Goal: Check status

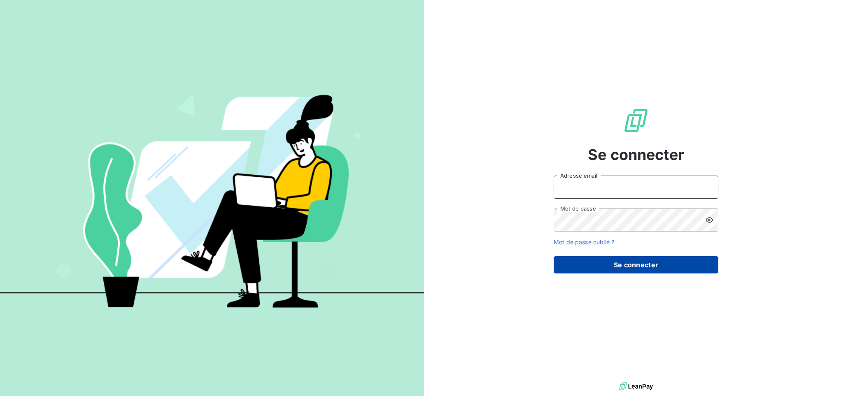
type input "[EMAIL_ADDRESS][DOMAIN_NAME]"
click at [638, 265] on button "Se connecter" at bounding box center [635, 264] width 165 height 17
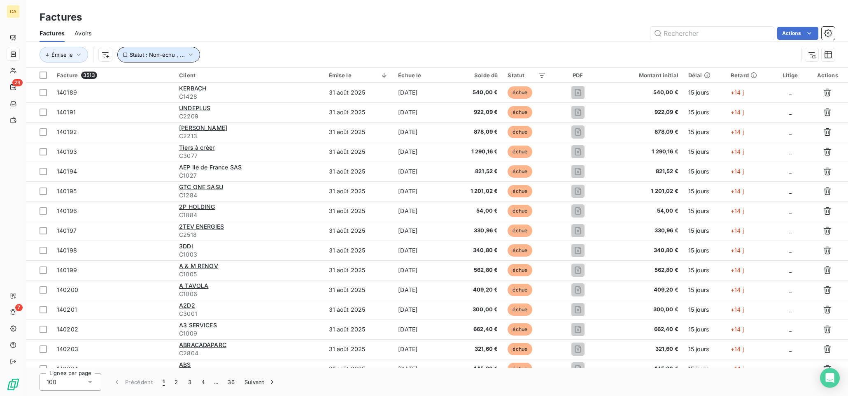
click at [183, 54] on button "Statut : Non-échu , ..." at bounding box center [158, 55] width 83 height 16
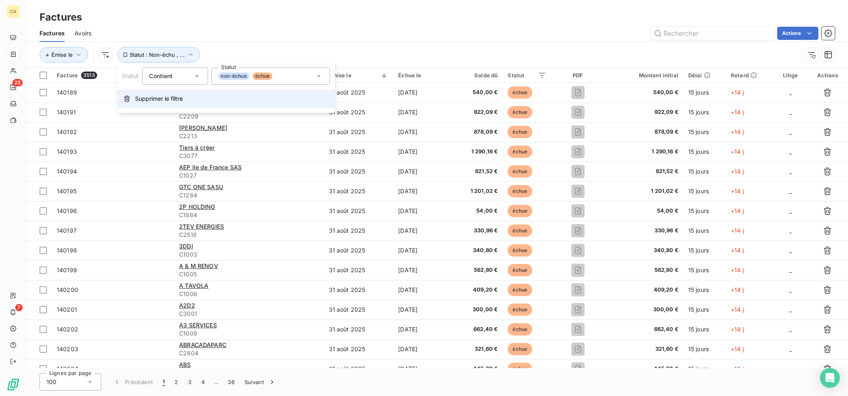
click at [154, 94] on button "Supprimer le filtre" at bounding box center [226, 99] width 218 height 18
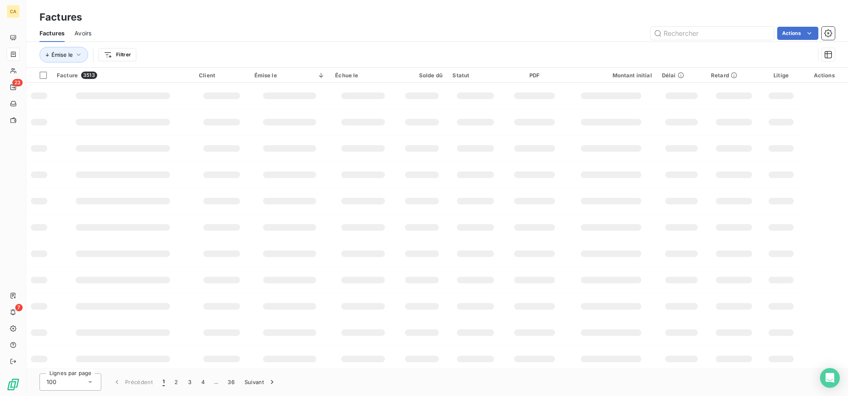
click at [152, 100] on td at bounding box center [123, 96] width 142 height 26
click at [125, 98] on div at bounding box center [123, 96] width 94 height 7
click at [398, 49] on div "Émise le Filtrer" at bounding box center [426, 55] width 775 height 16
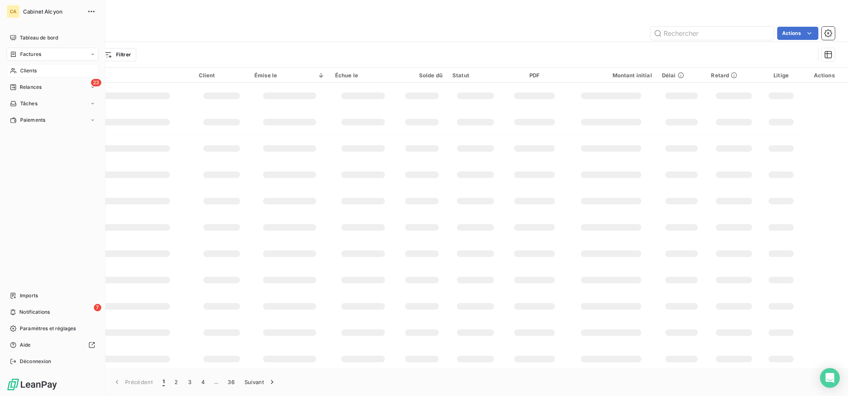
click at [18, 69] on div "Clients" at bounding box center [53, 70] width 92 height 13
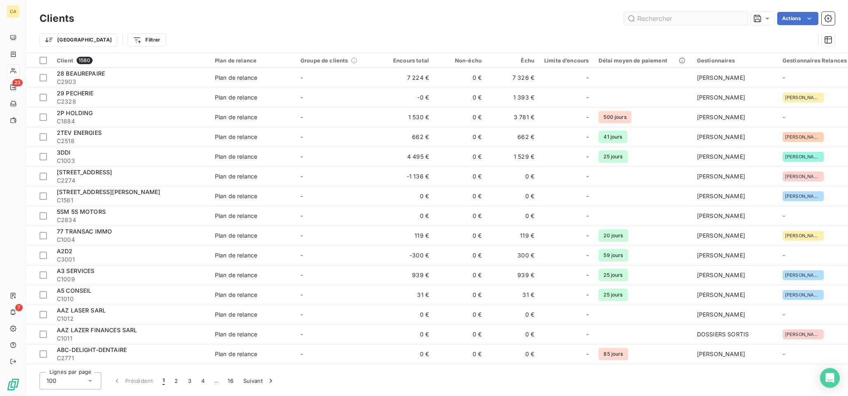
click at [646, 17] on input "text" at bounding box center [685, 18] width 123 height 13
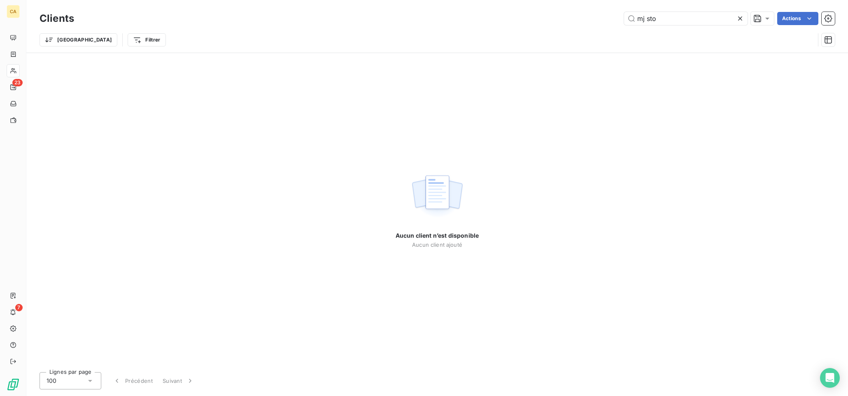
drag, startPoint x: 708, startPoint y: 18, endPoint x: 611, endPoint y: 23, distance: 97.2
click at [611, 23] on div "mj sto Actions" at bounding box center [459, 18] width 750 height 13
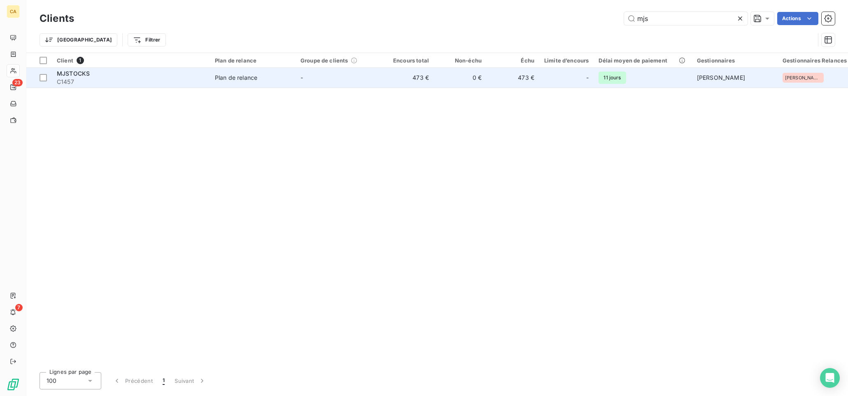
type input "mjs"
click at [85, 75] on span "MJSTOCKS" at bounding box center [73, 73] width 33 height 7
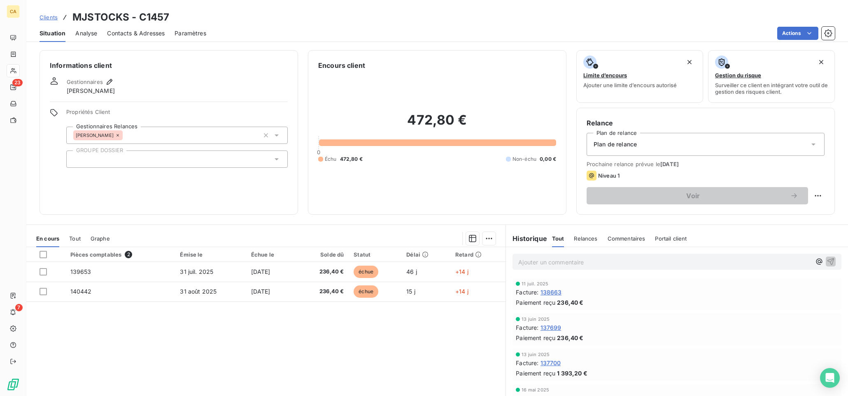
click at [79, 238] on span "Tout" at bounding box center [75, 238] width 12 height 7
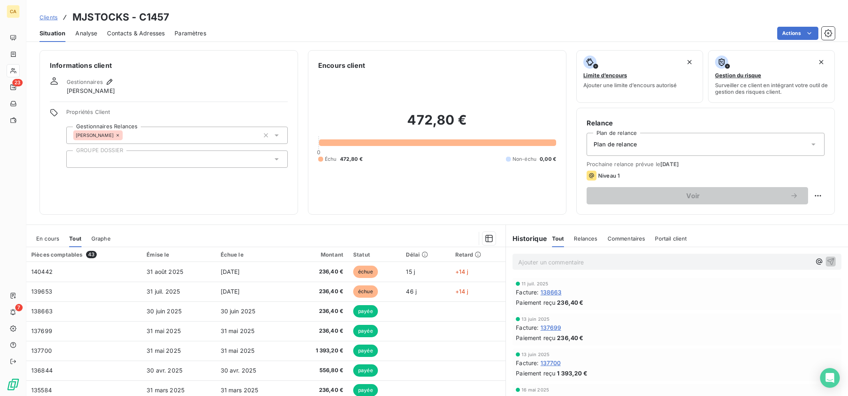
click at [770, 302] on div "Paiement reçu 236,40 €" at bounding box center [676, 302] width 322 height 9
click at [51, 235] on span "En cours" at bounding box center [47, 238] width 23 height 7
